Goal: Task Accomplishment & Management: Use online tool/utility

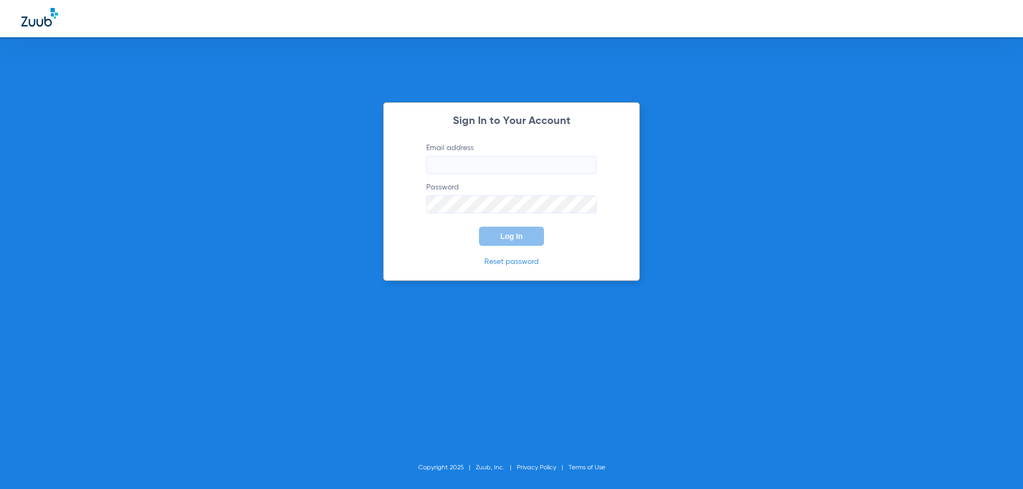
type input "[EMAIL_ADDRESS][DOMAIN_NAME]"
click at [521, 230] on button "Log In" at bounding box center [511, 236] width 65 height 19
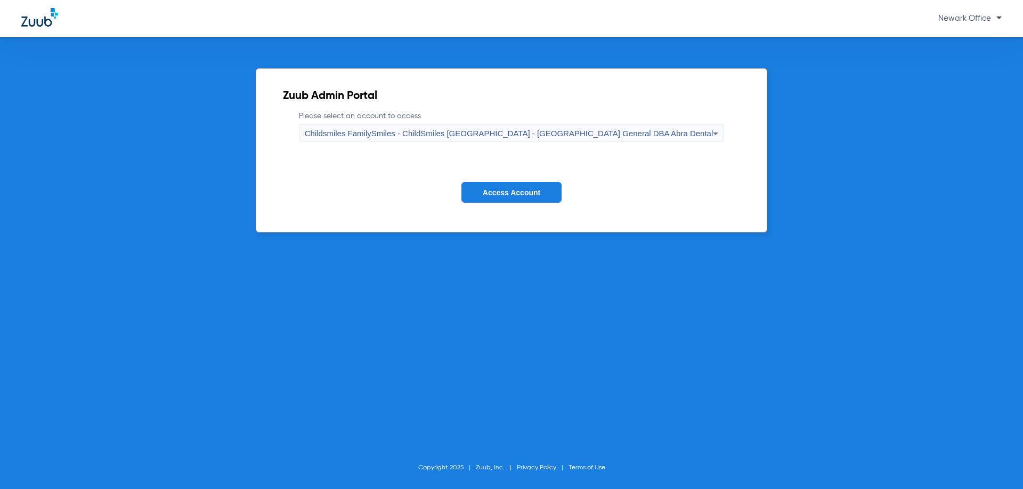
click at [486, 187] on button "Access Account" at bounding box center [511, 192] width 100 height 21
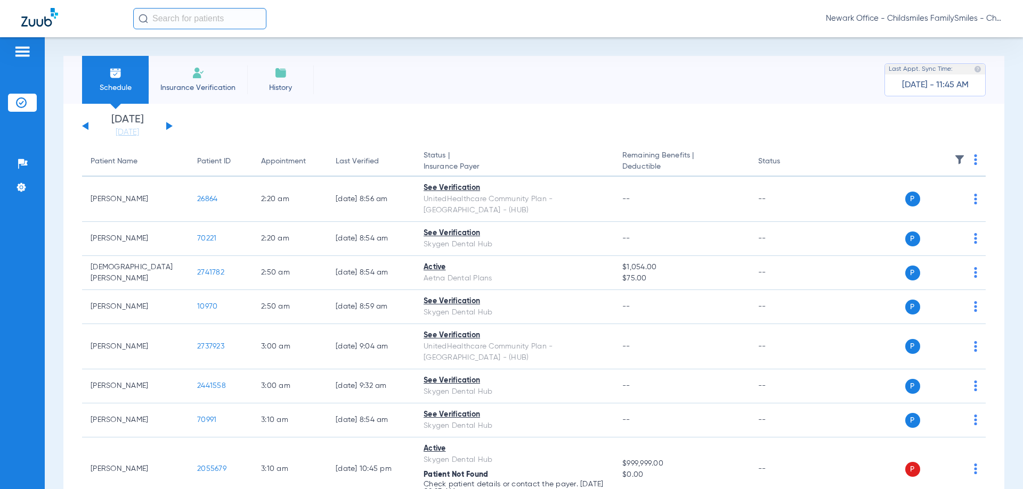
click at [166, 126] on div "[DATE] [DATE] [DATE] [DATE] [DATE] [DATE] [DATE] [DATE] [DATE] [DATE] [DATE] [D…" at bounding box center [127, 126] width 91 height 23
click at [168, 128] on button at bounding box center [169, 126] width 6 height 8
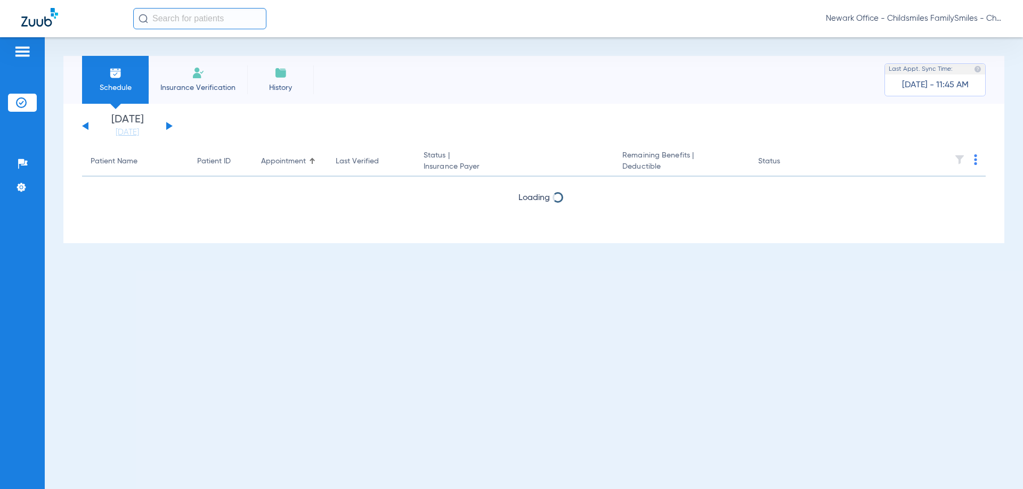
click at [169, 128] on button at bounding box center [169, 126] width 6 height 8
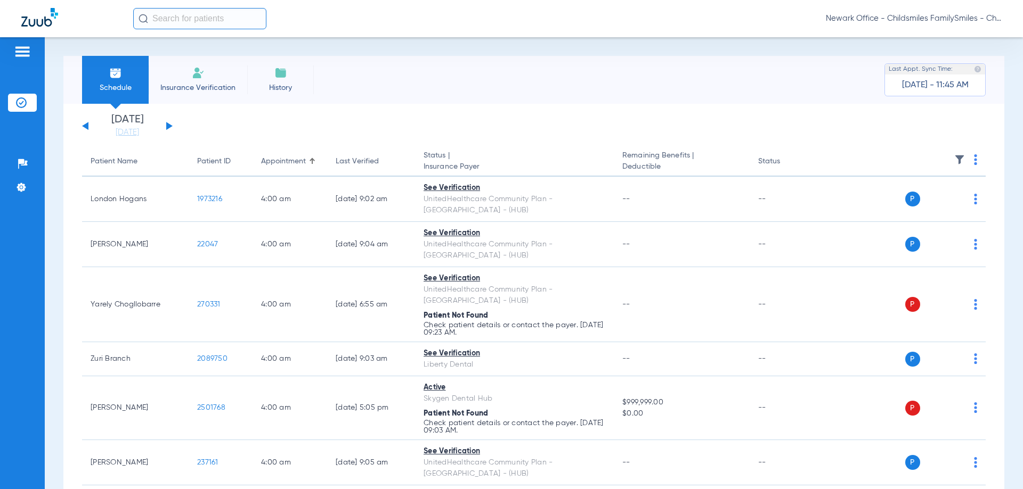
click at [173, 118] on app-single-date-navigator "[DATE] [DATE] [DATE] [DATE] [DATE] [DATE] [DATE] [DATE] [DATE] [DATE] [DATE] [D…" at bounding box center [533, 126] width 903 height 23
click at [169, 124] on div "[DATE] [DATE] [DATE] [DATE] [DATE] [DATE] [DATE] [DATE] [DATE] [DATE] [DATE] [D…" at bounding box center [127, 126] width 91 height 23
click at [166, 126] on button at bounding box center [169, 126] width 6 height 8
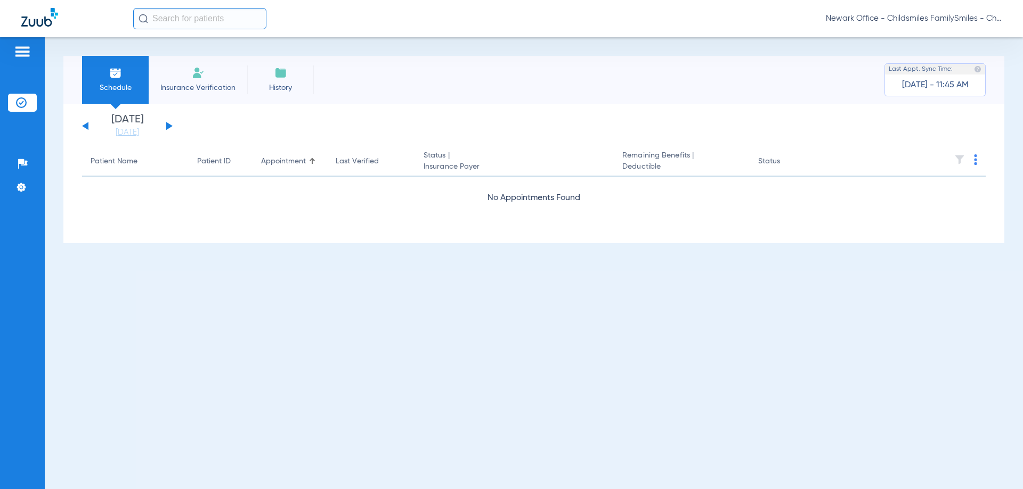
click at [168, 126] on button at bounding box center [169, 126] width 6 height 8
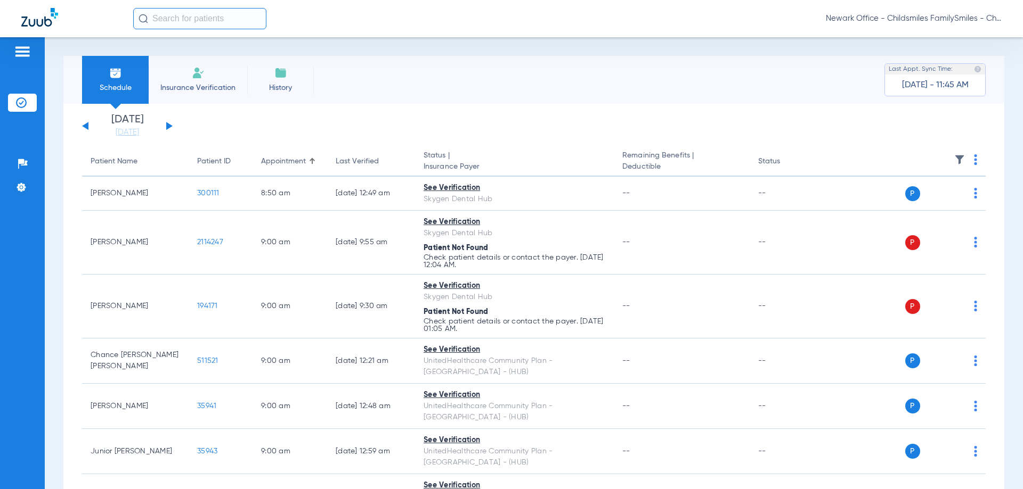
click at [969, 163] on th at bounding box center [903, 162] width 165 height 30
click at [974, 164] on img at bounding box center [975, 159] width 3 height 11
click at [910, 198] on span "Verify All" at bounding box center [926, 201] width 67 height 7
